Goal: Task Accomplishment & Management: Use online tool/utility

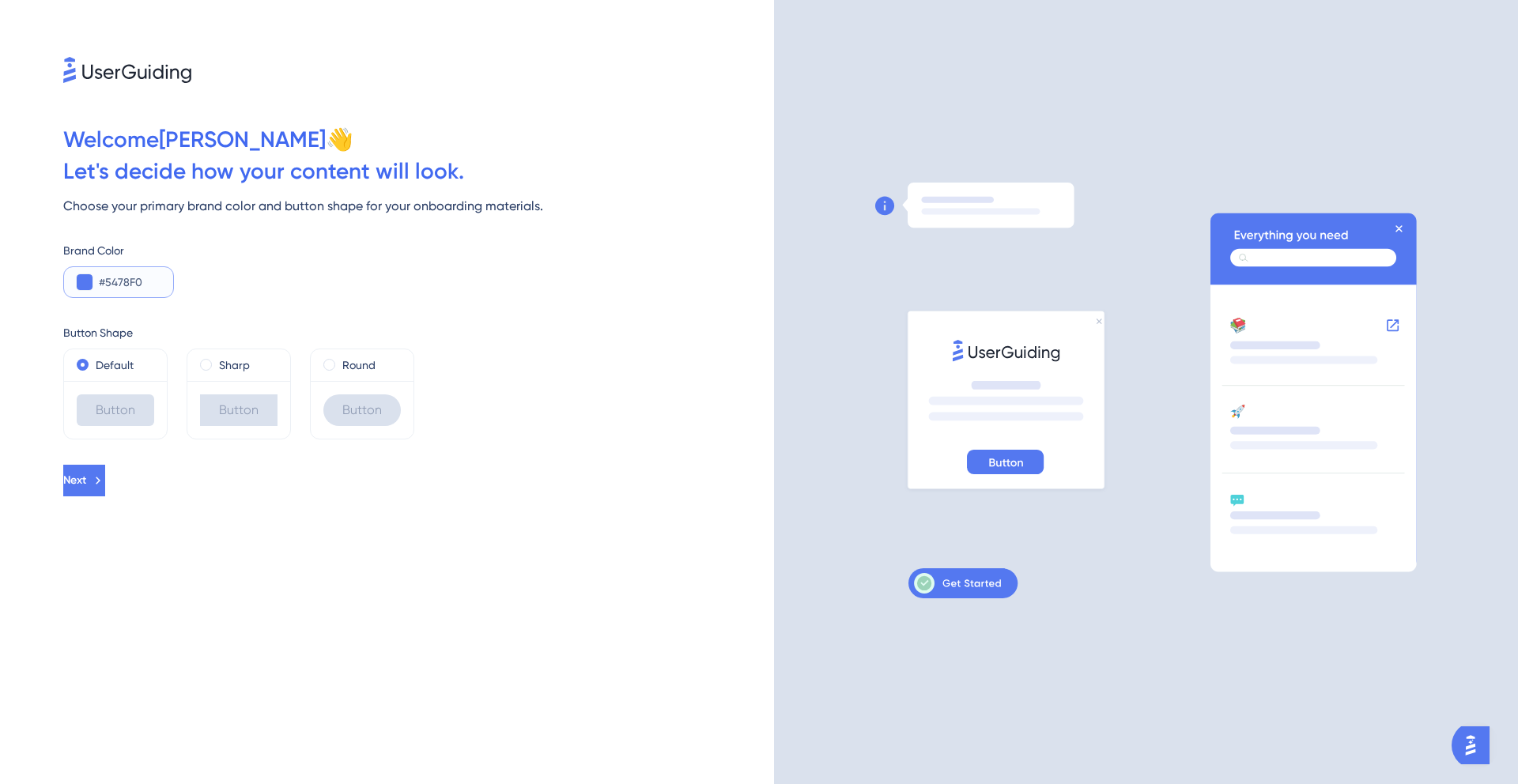
click at [99, 280] on input "#5478F0" at bounding box center [129, 282] width 61 height 19
click at [90, 282] on button at bounding box center [85, 283] width 16 height 16
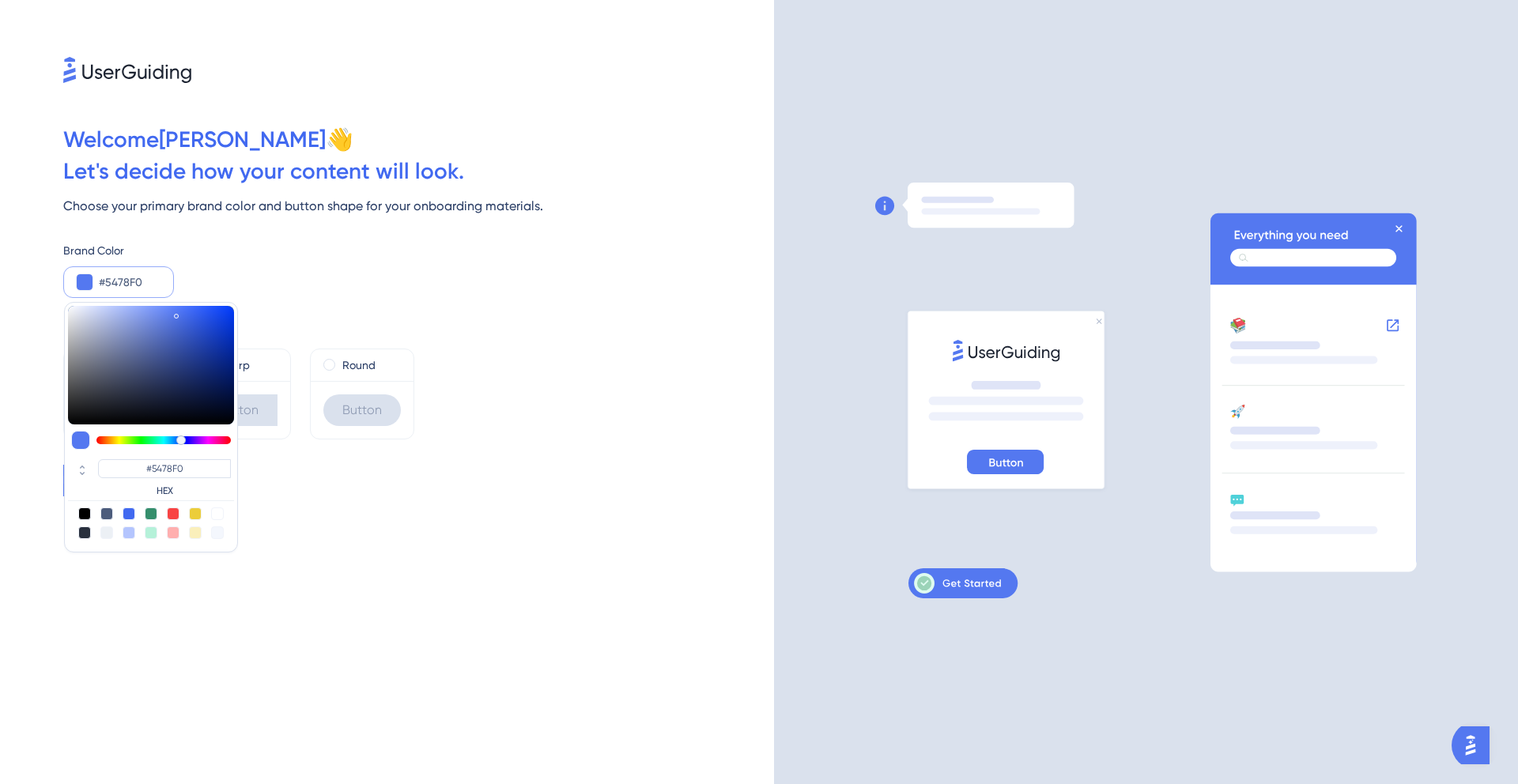
click at [89, 513] on div at bounding box center [85, 514] width 13 height 13
type input "#000000"
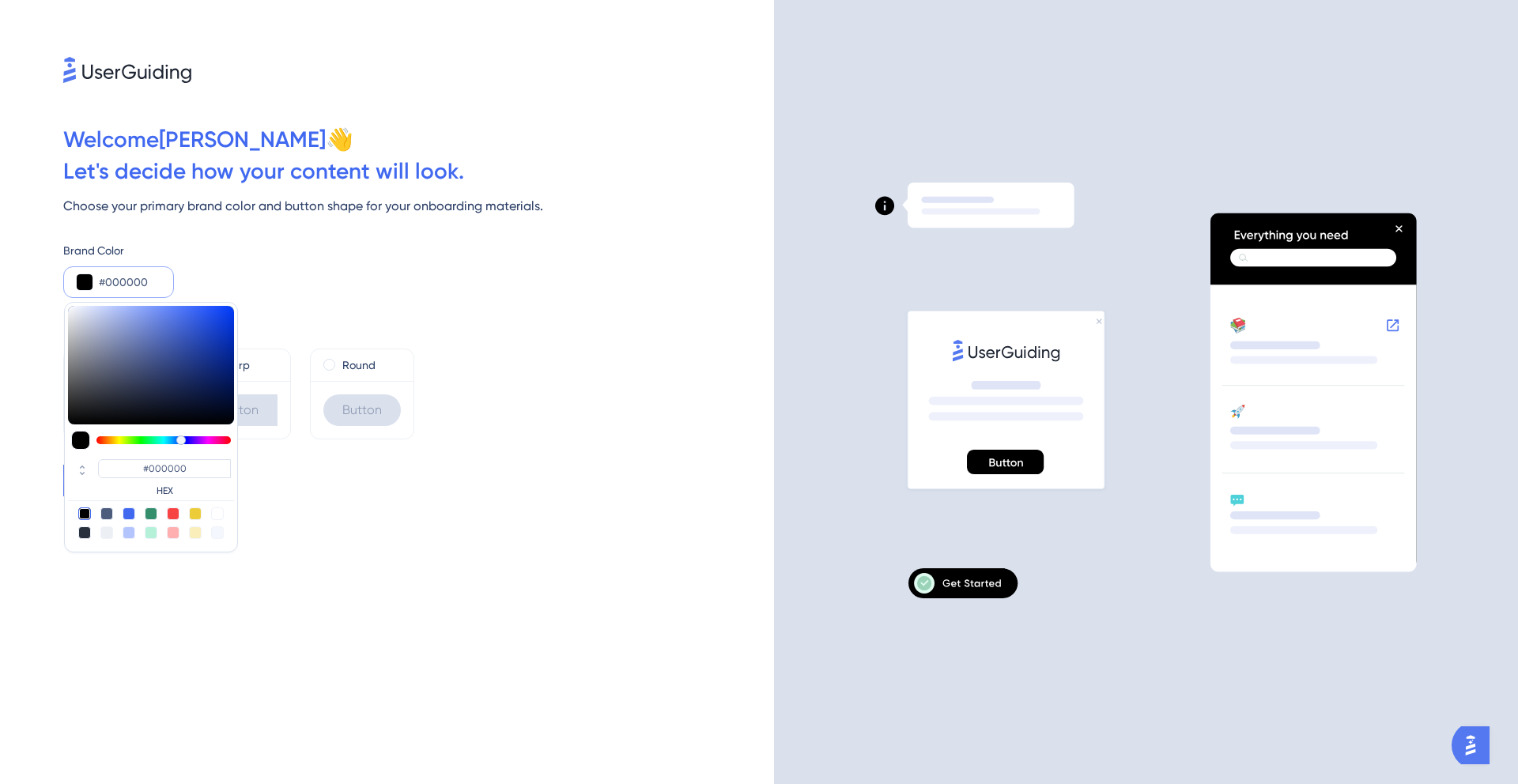
click at [418, 258] on div "Brand Color" at bounding box center [418, 250] width 711 height 19
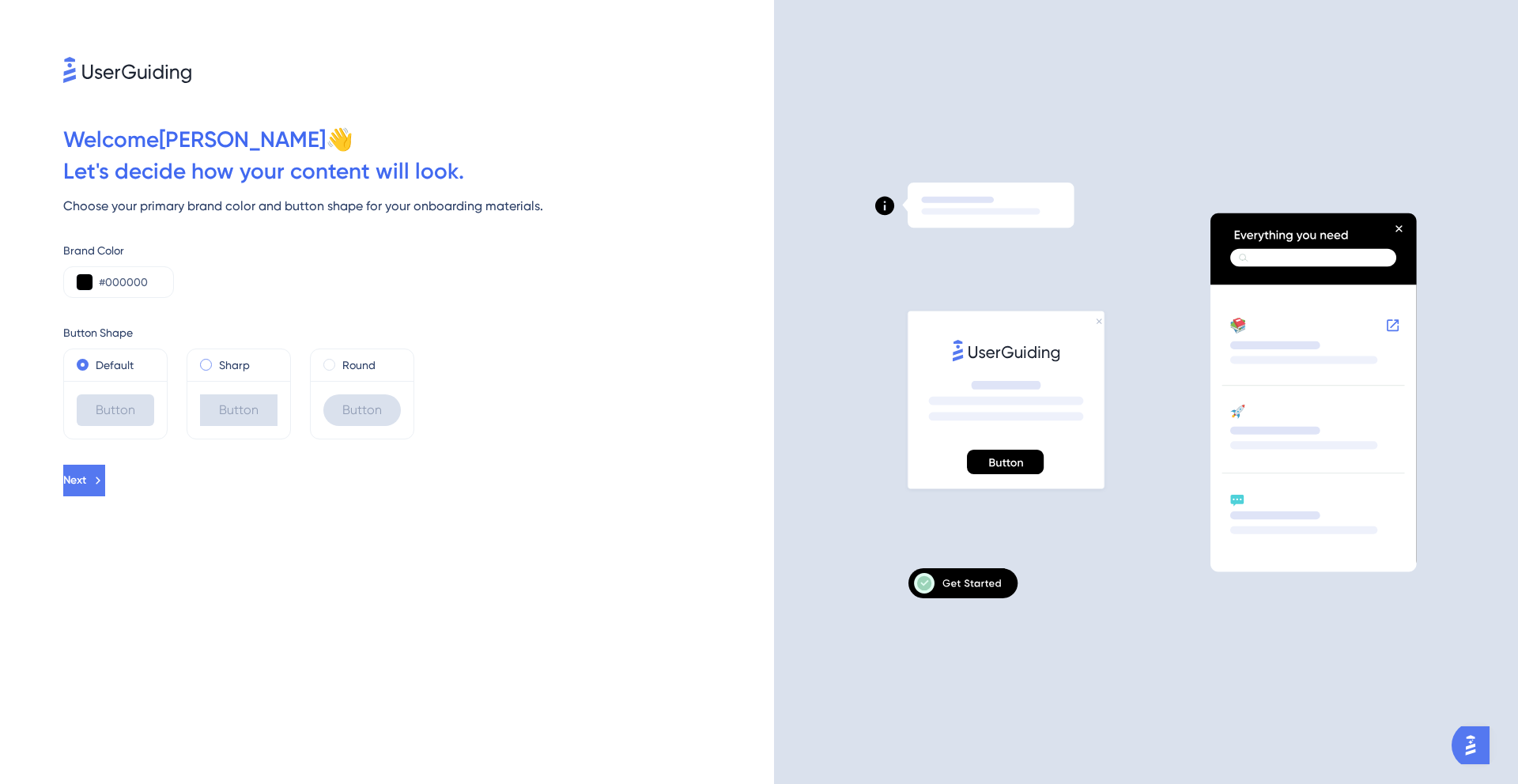
click at [204, 361] on span at bounding box center [206, 364] width 12 height 12
click at [217, 361] on input "radio" at bounding box center [217, 361] width 0 height 0
click at [323, 363] on span at bounding box center [329, 364] width 12 height 12
click at [340, 361] on input "radio" at bounding box center [340, 361] width 0 height 0
click at [86, 365] on span at bounding box center [82, 364] width 12 height 12
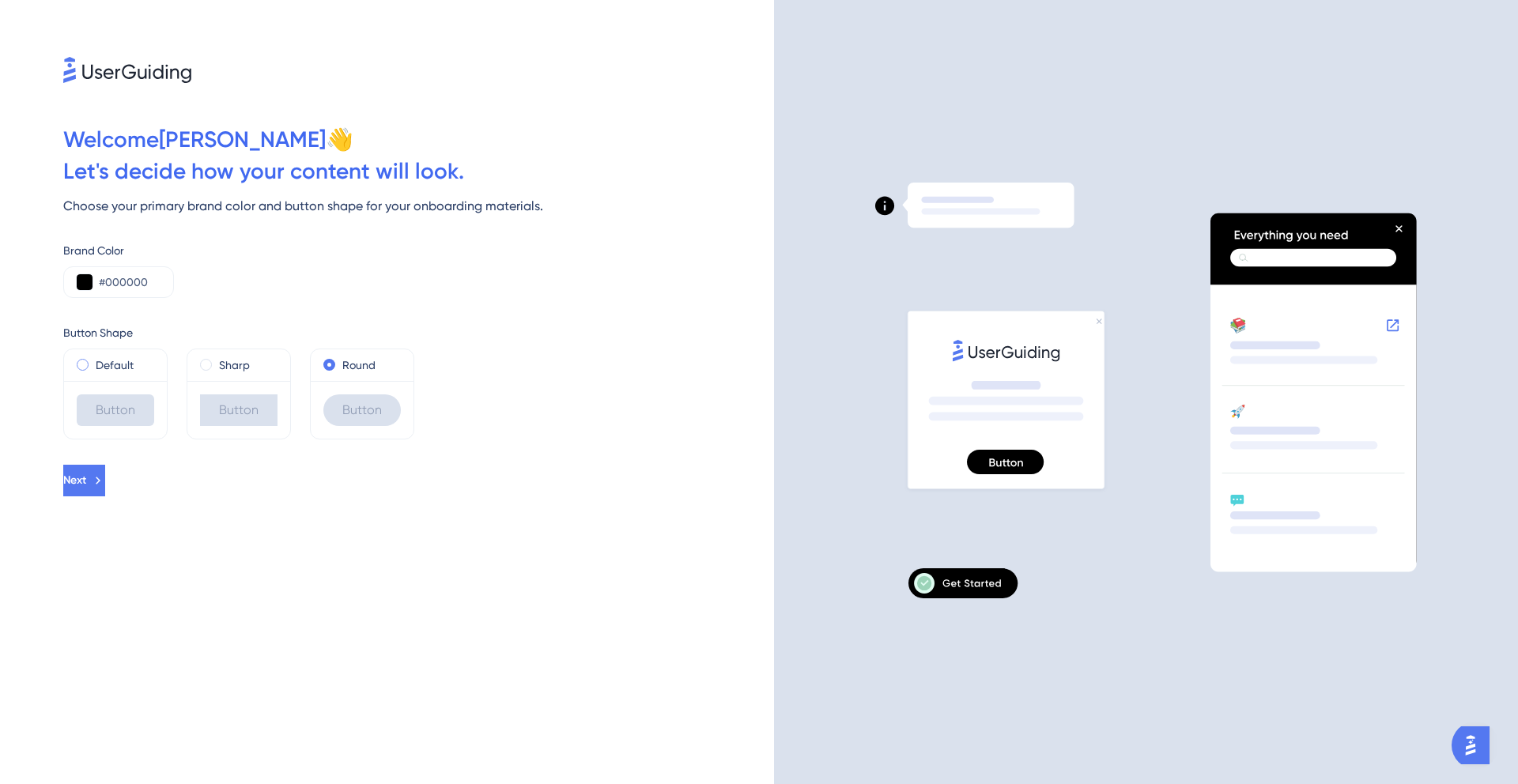
click at [93, 361] on input "radio" at bounding box center [93, 361] width 0 height 0
click at [105, 483] on button "Next" at bounding box center [84, 480] width 42 height 31
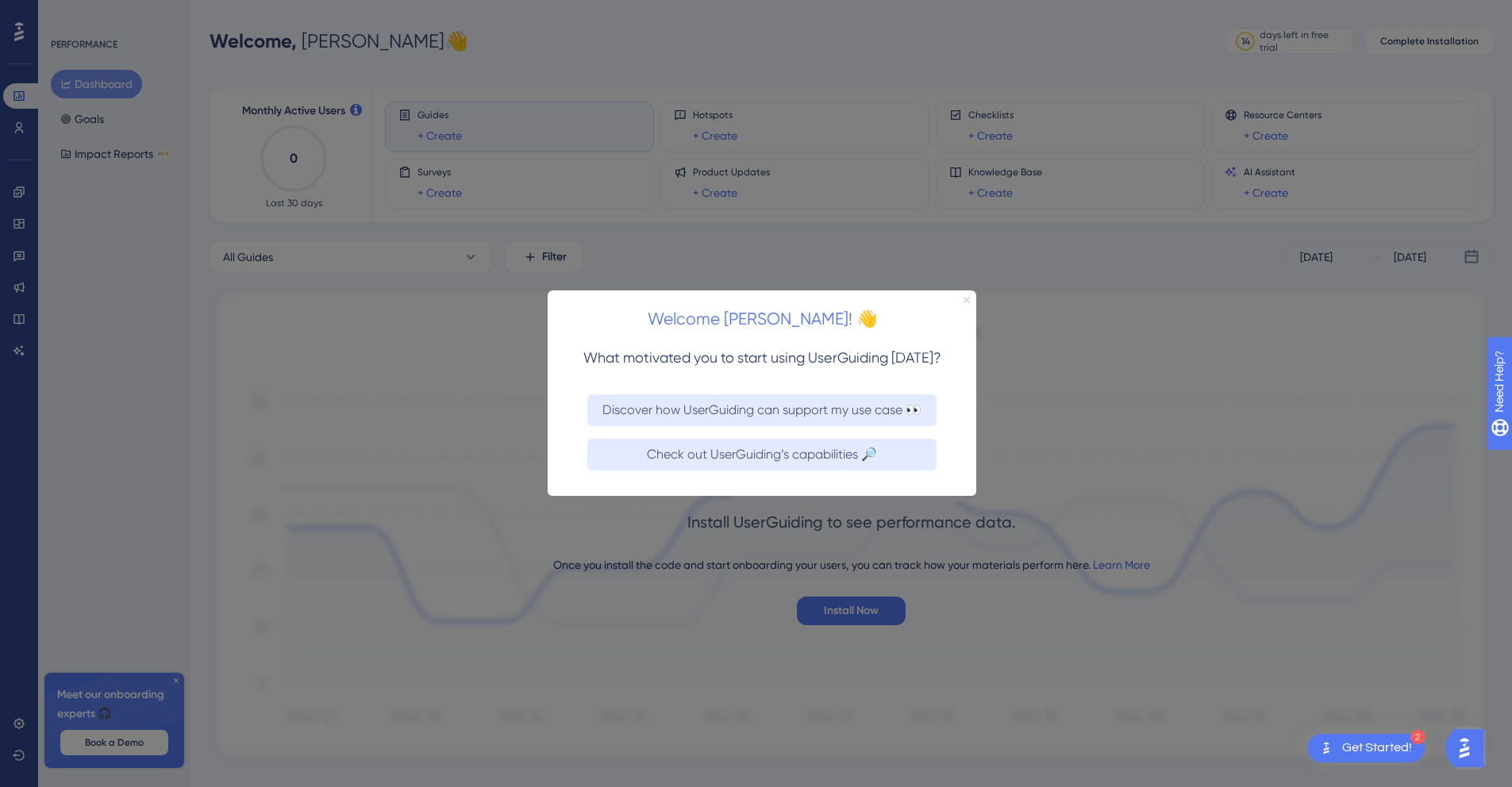
drag, startPoint x: 963, startPoint y: 298, endPoint x: 1702, endPoint y: 428, distance: 750.3
click at [963, 298] on icon "Close Preview" at bounding box center [966, 300] width 6 height 6
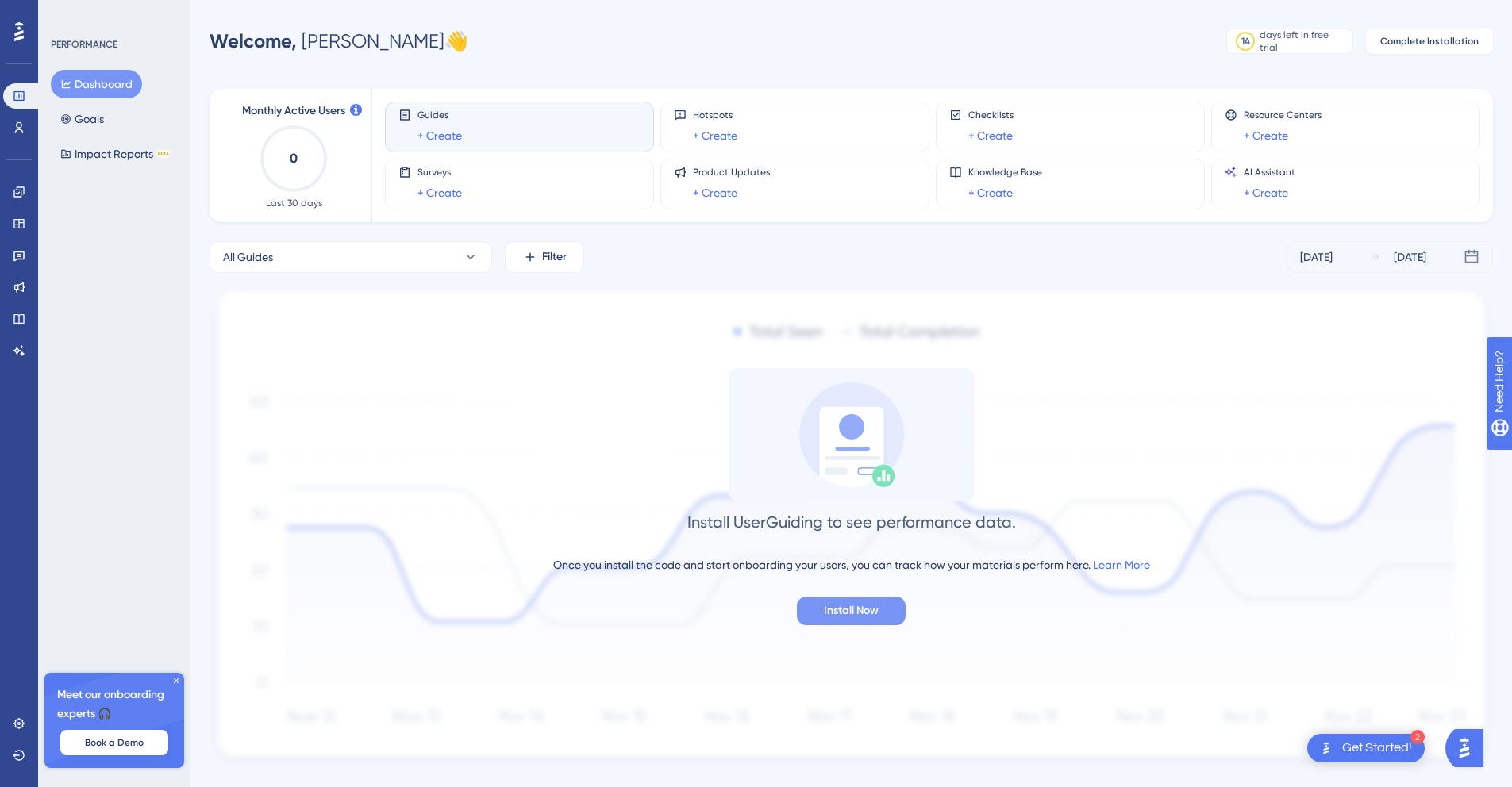
click at [863, 597] on button "Install Now" at bounding box center [851, 610] width 109 height 28
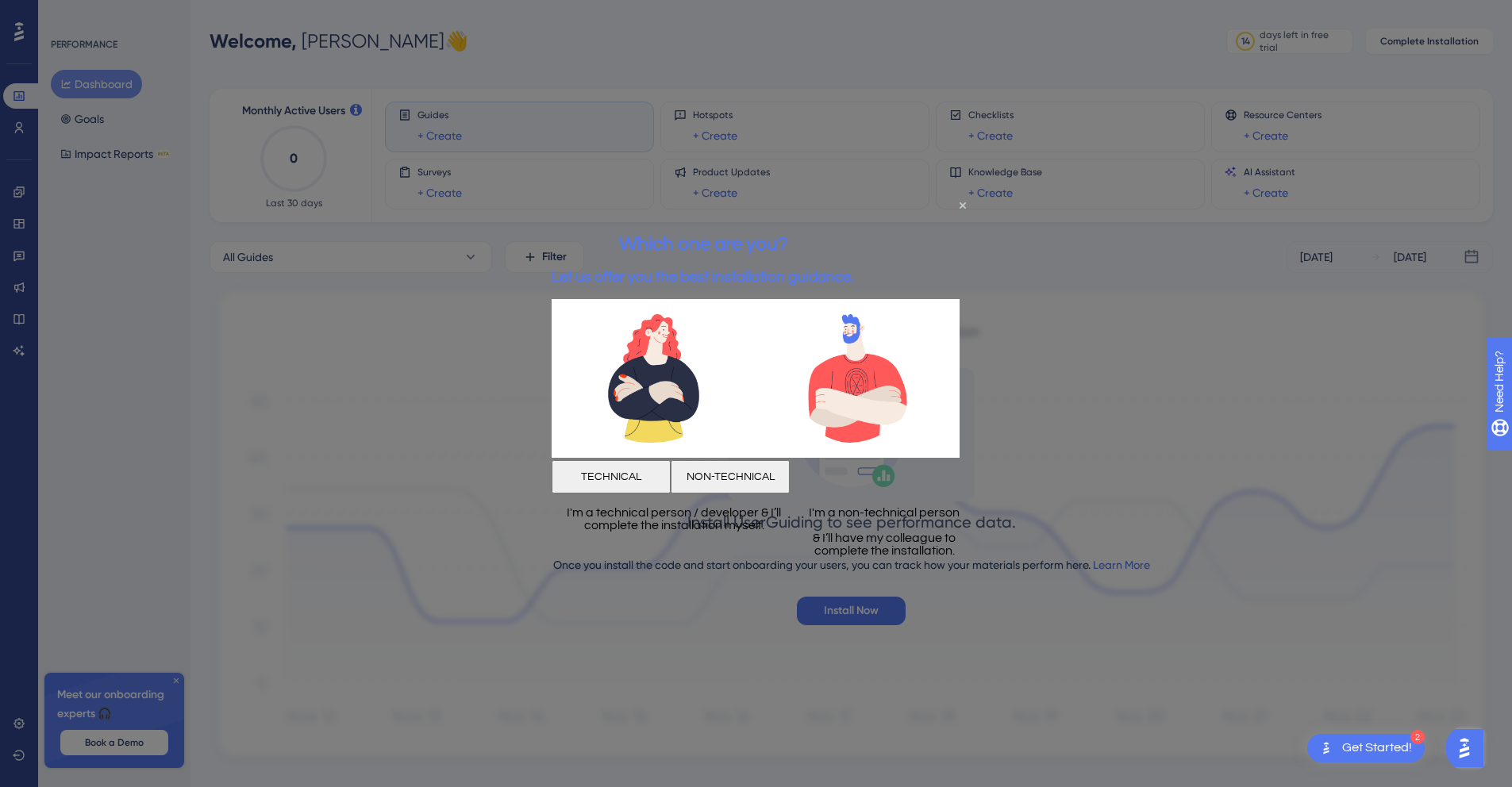
click at [790, 468] on button "NON-TECHNICAL" at bounding box center [730, 476] width 119 height 33
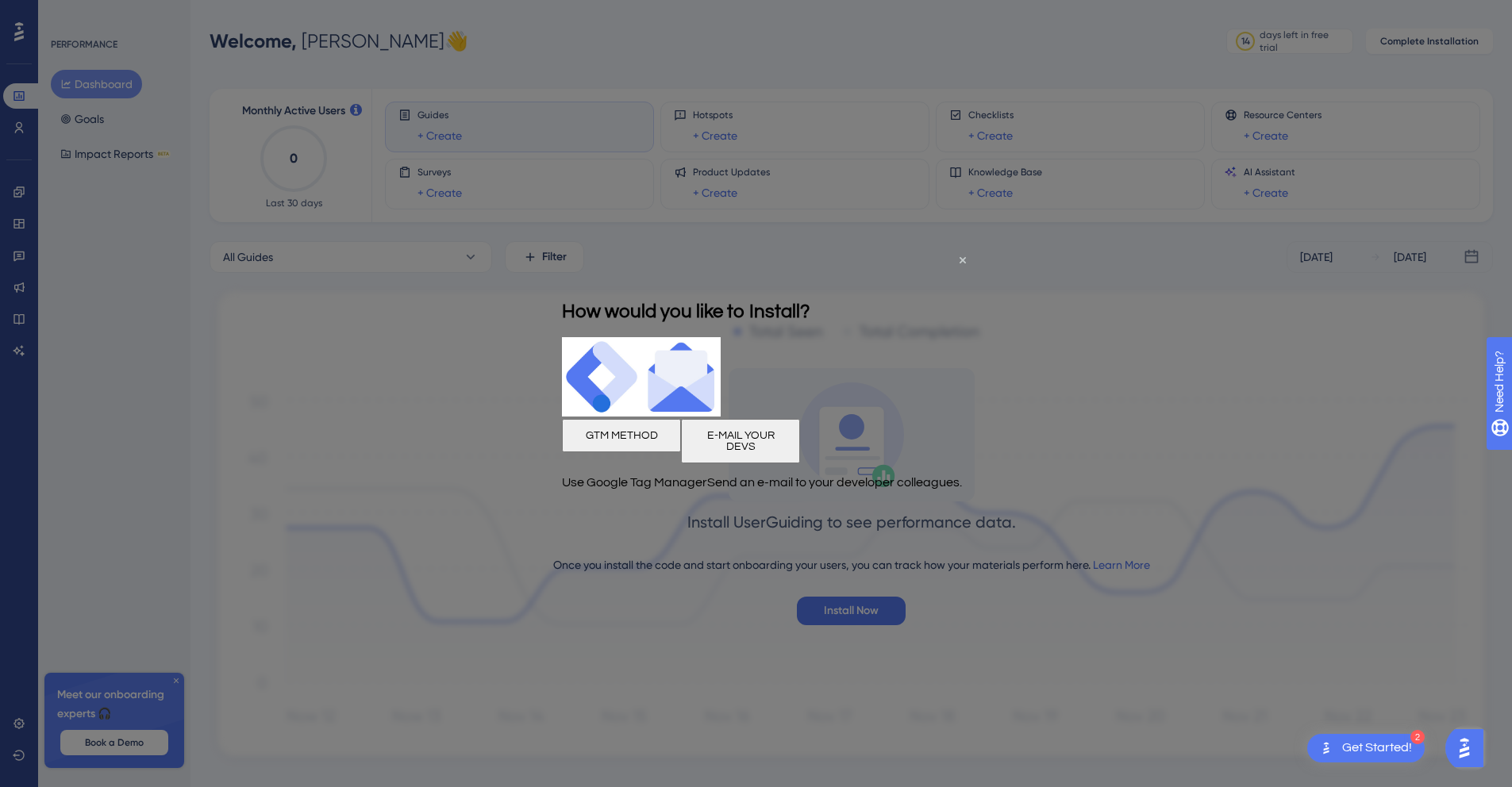
click at [1160, 402] on div at bounding box center [756, 393] width 1512 height 787
click at [963, 260] on icon "Close Preview" at bounding box center [962, 260] width 6 height 6
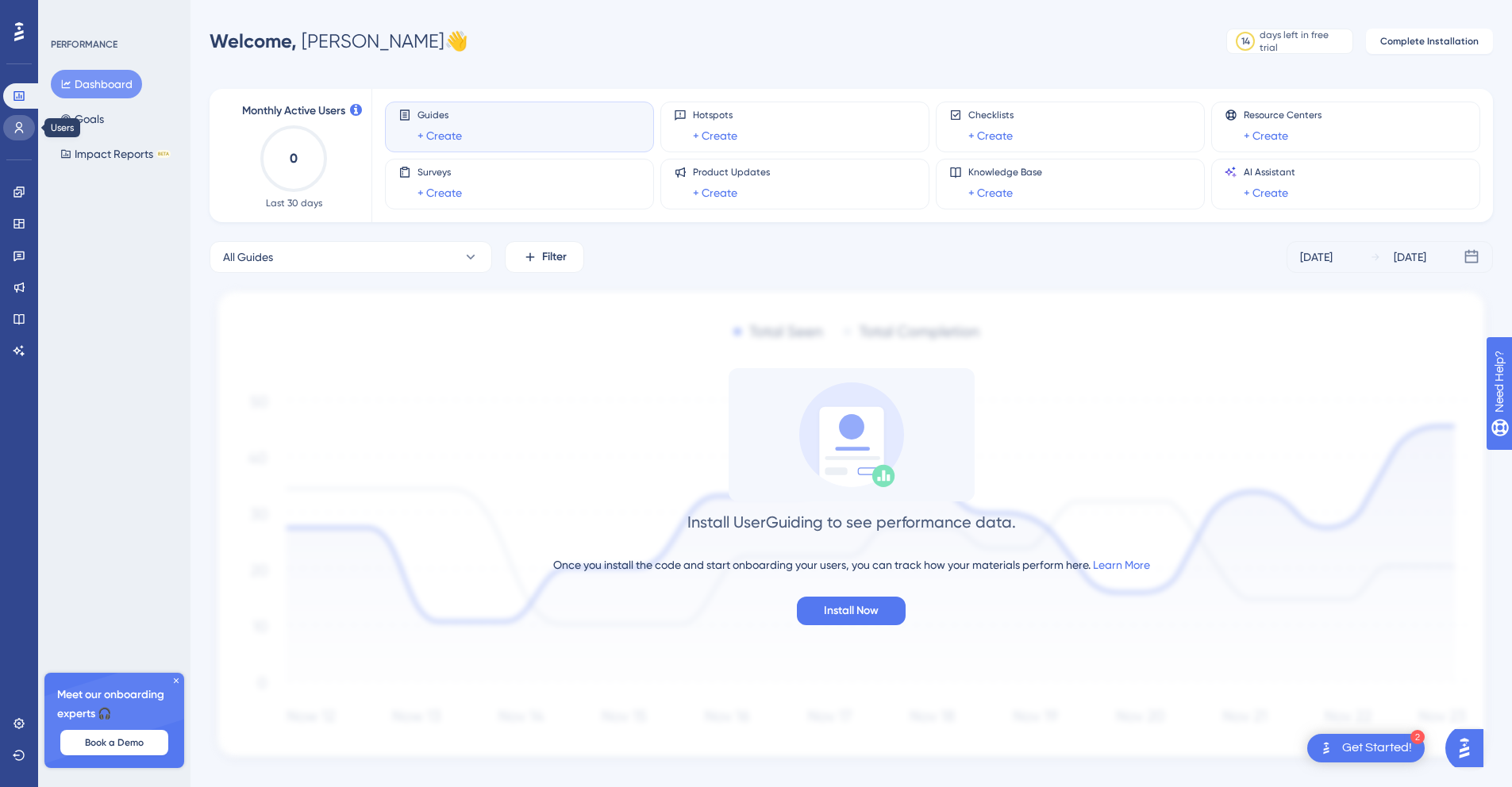
click at [23, 130] on icon at bounding box center [19, 128] width 13 height 13
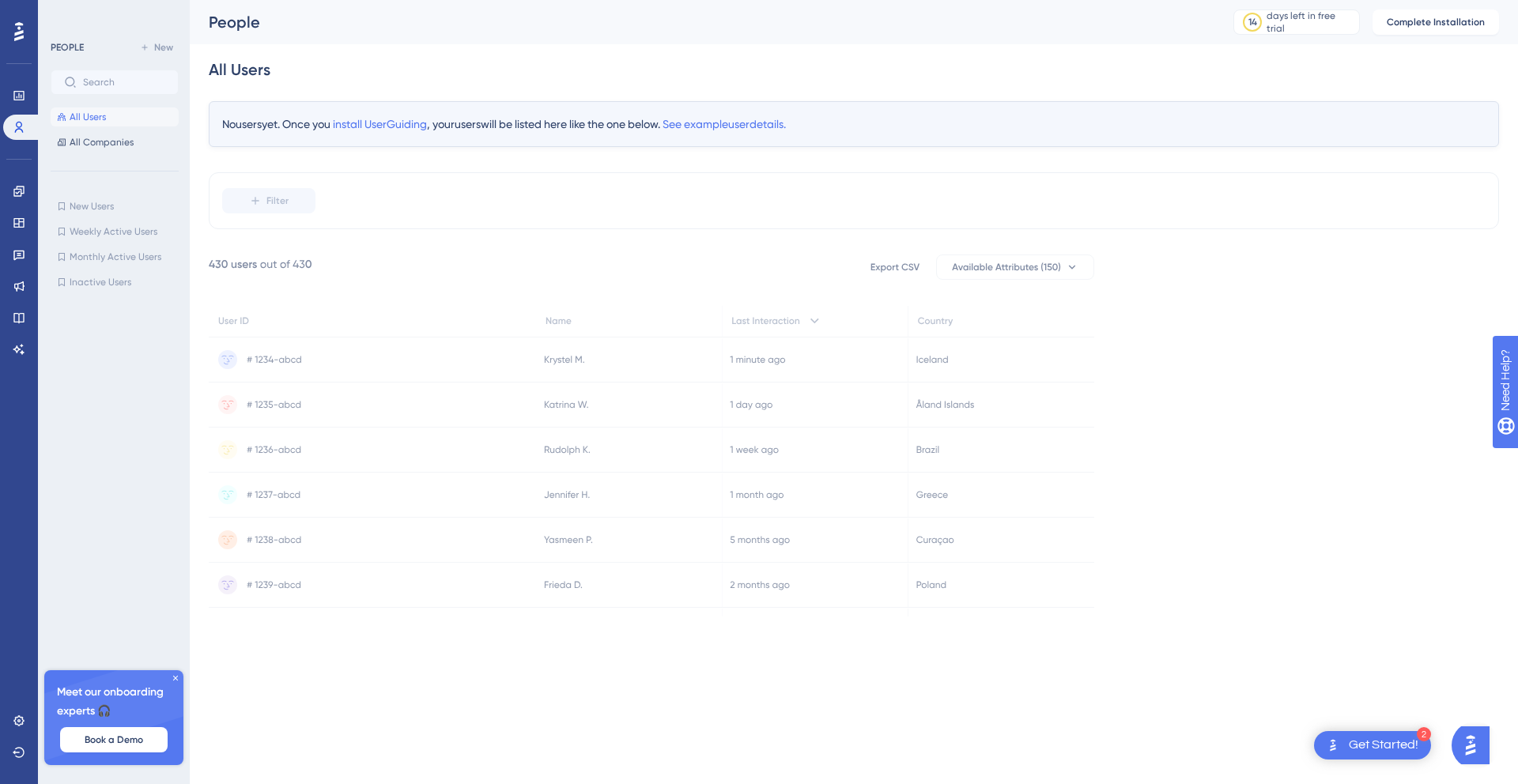
click at [175, 676] on icon at bounding box center [175, 678] width 10 height 10
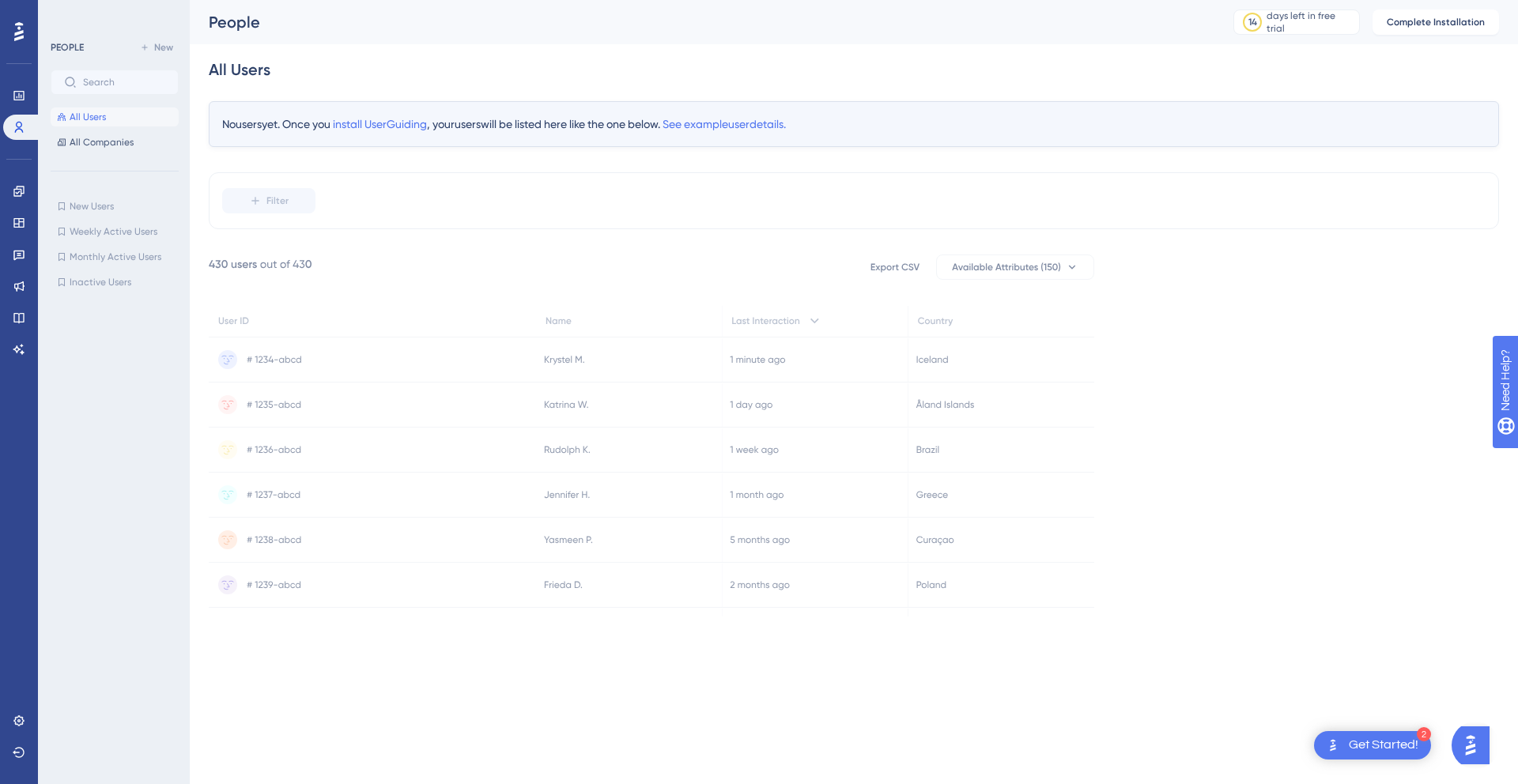
click at [19, 34] on icon at bounding box center [19, 31] width 10 height 19
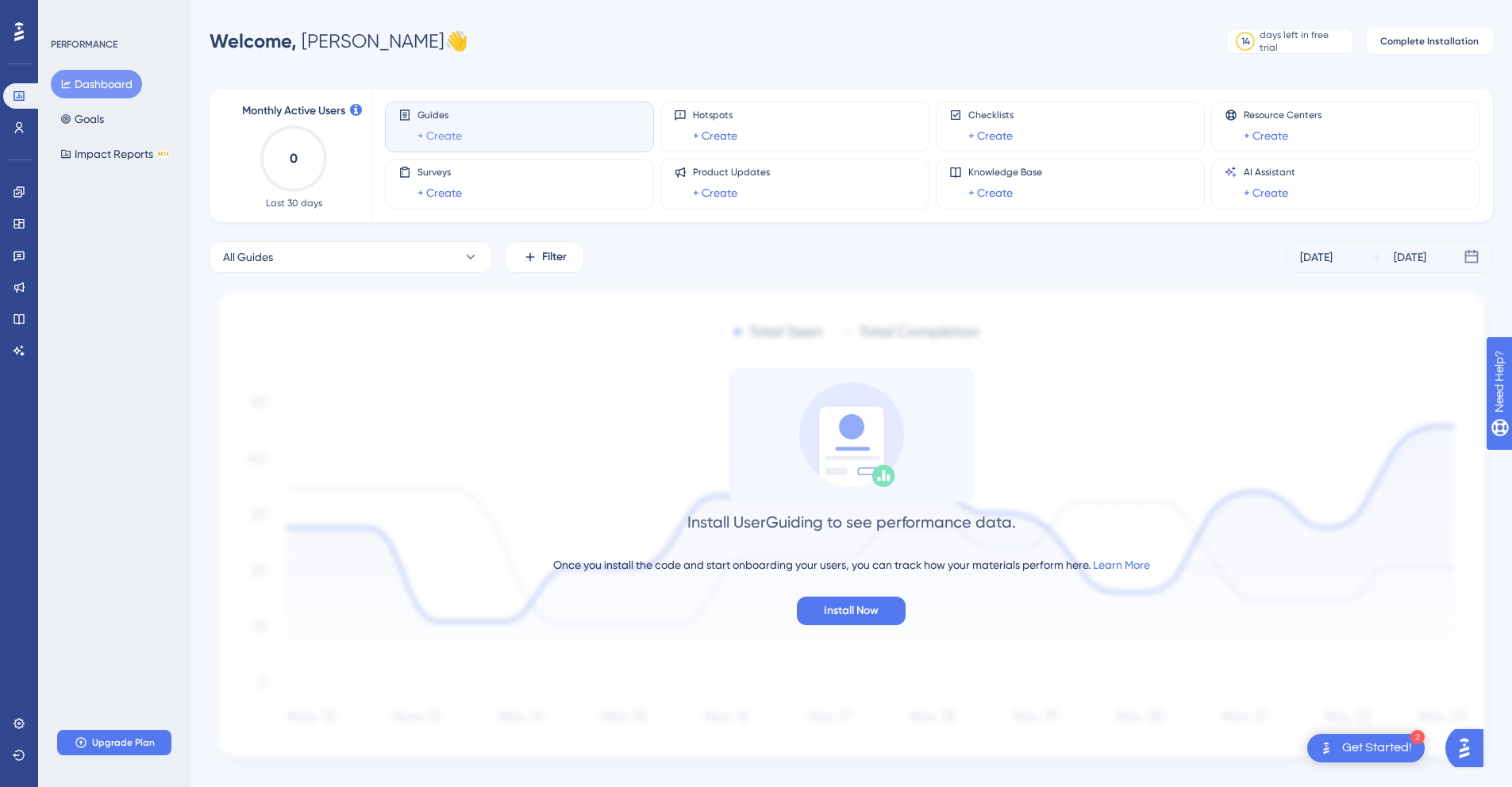
click at [438, 132] on link "+ Create" at bounding box center [439, 135] width 45 height 19
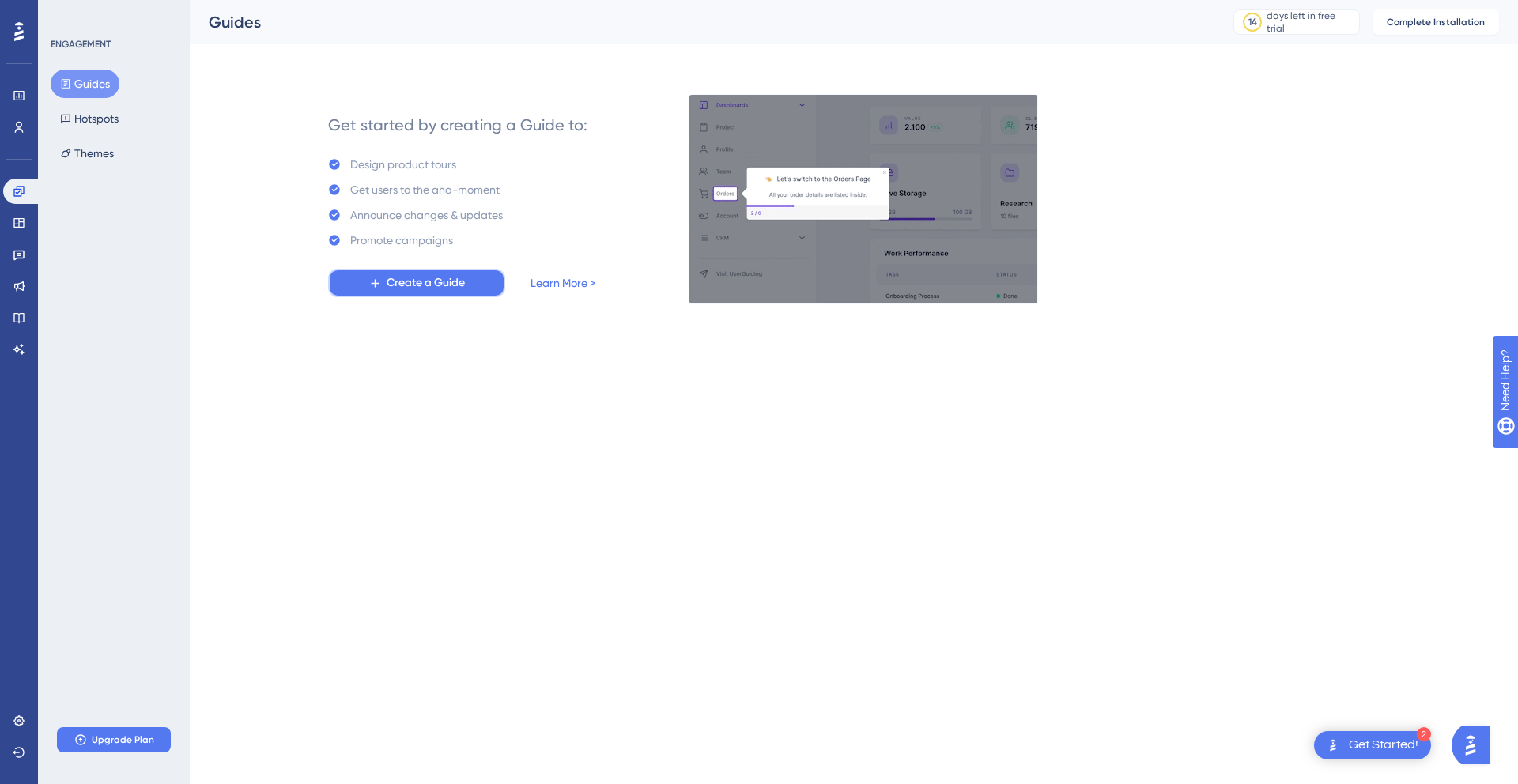
click at [452, 287] on span "Create a Guide" at bounding box center [426, 283] width 78 height 19
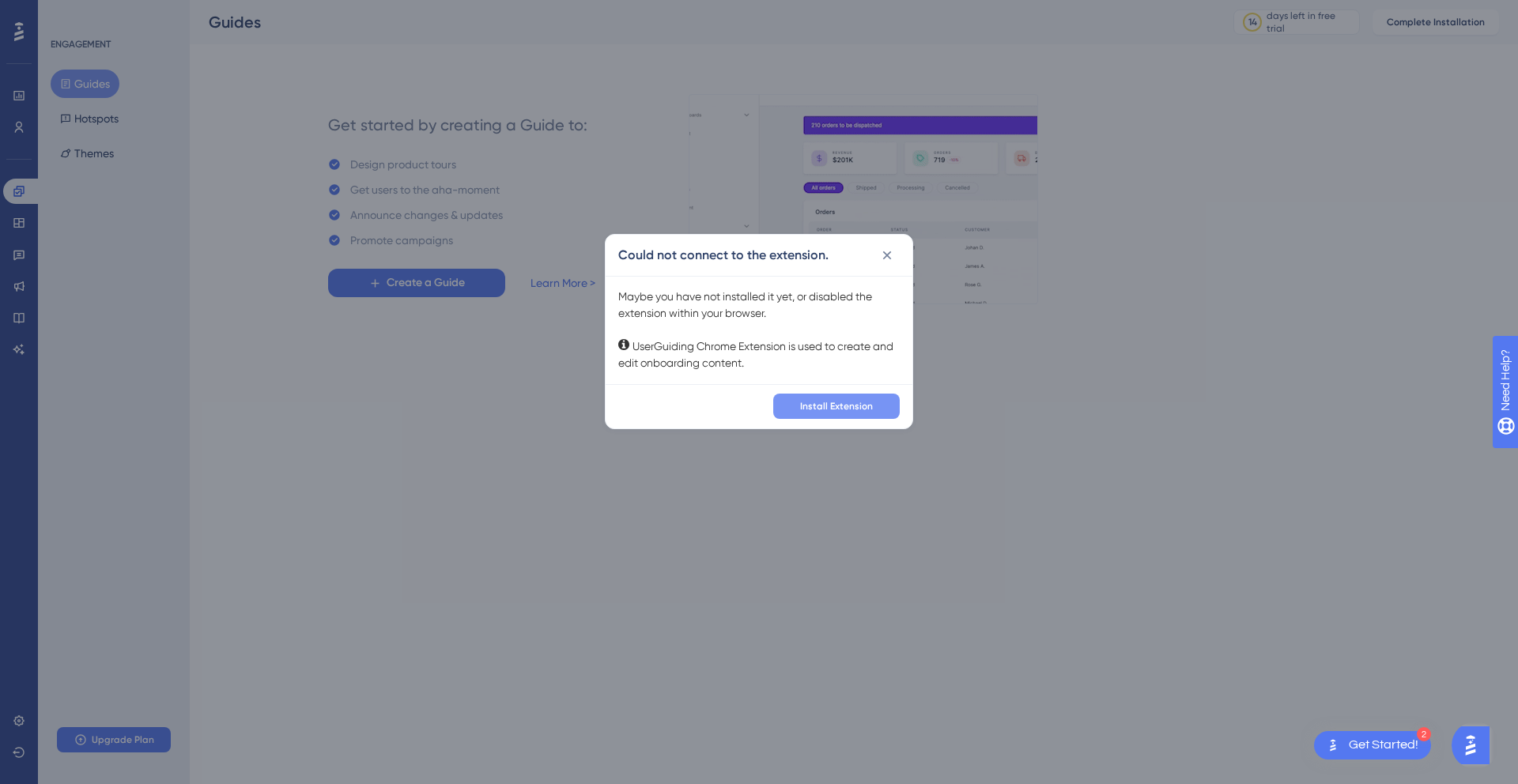
click at [833, 409] on span "Install Extension" at bounding box center [837, 406] width 73 height 13
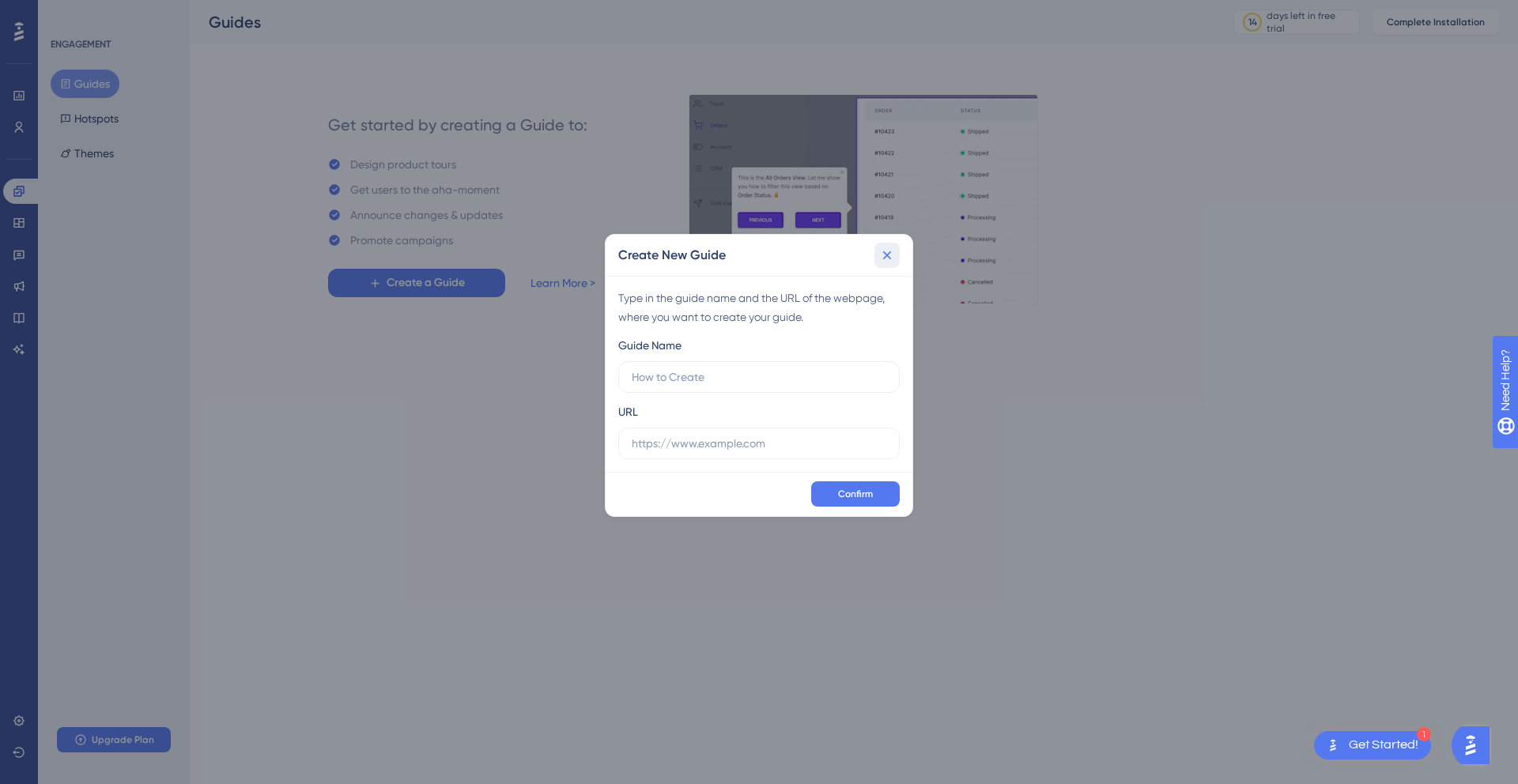
click at [888, 249] on icon at bounding box center [887, 255] width 16 height 16
